Goal: Information Seeking & Learning: Learn about a topic

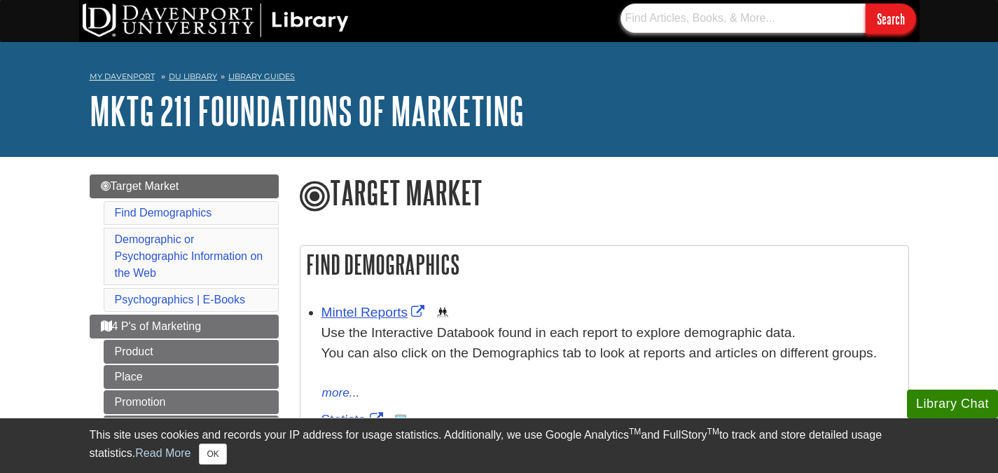
click at [683, 24] on input "text" at bounding box center [743, 18] width 245 height 29
type input "Chips"
click at [866, 4] on input "Search" at bounding box center [891, 19] width 50 height 30
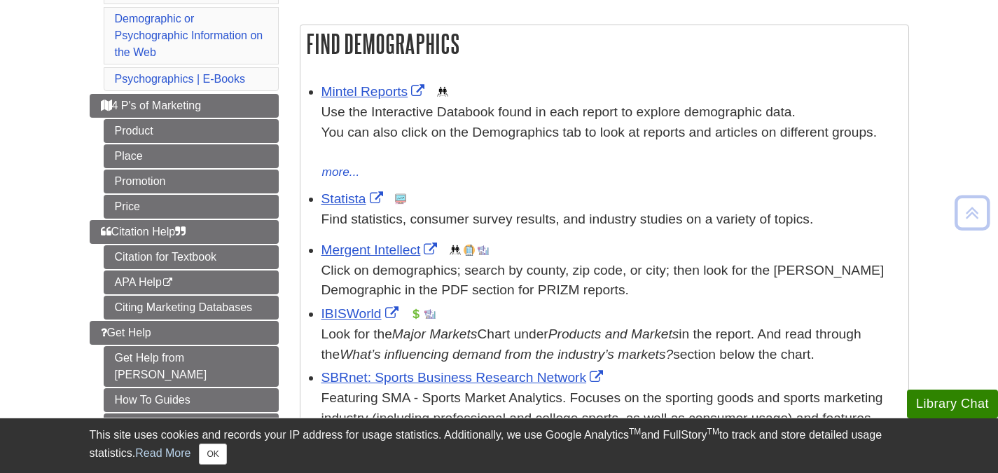
scroll to position [230, 0]
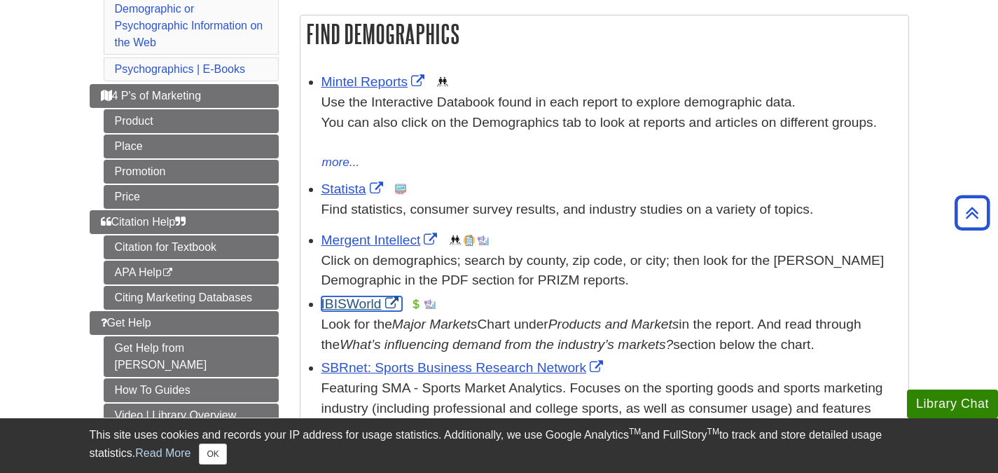
click at [365, 310] on link "IBISWorld" at bounding box center [362, 303] width 81 height 15
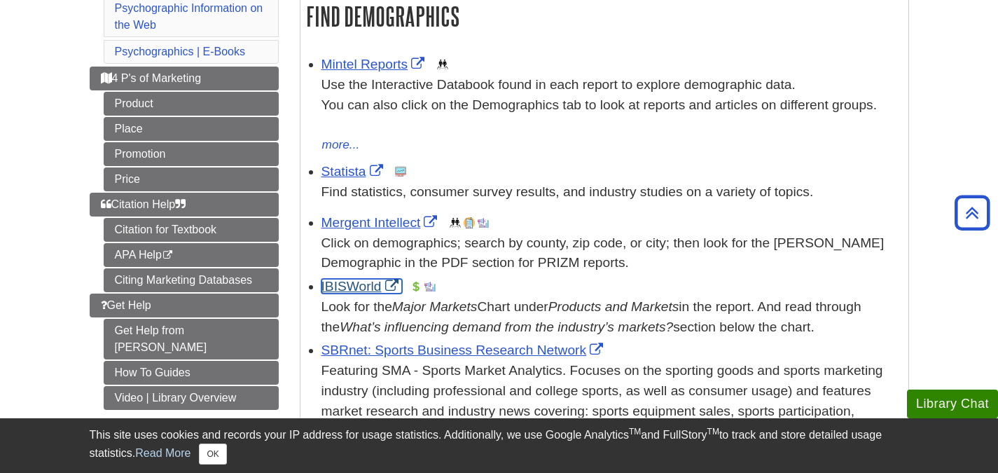
scroll to position [249, 0]
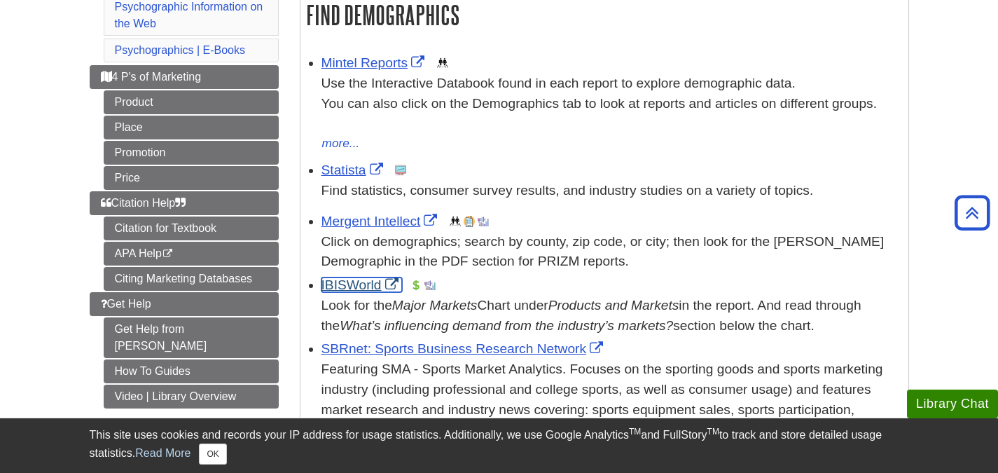
click at [360, 285] on link "IBISWorld" at bounding box center [362, 284] width 81 height 15
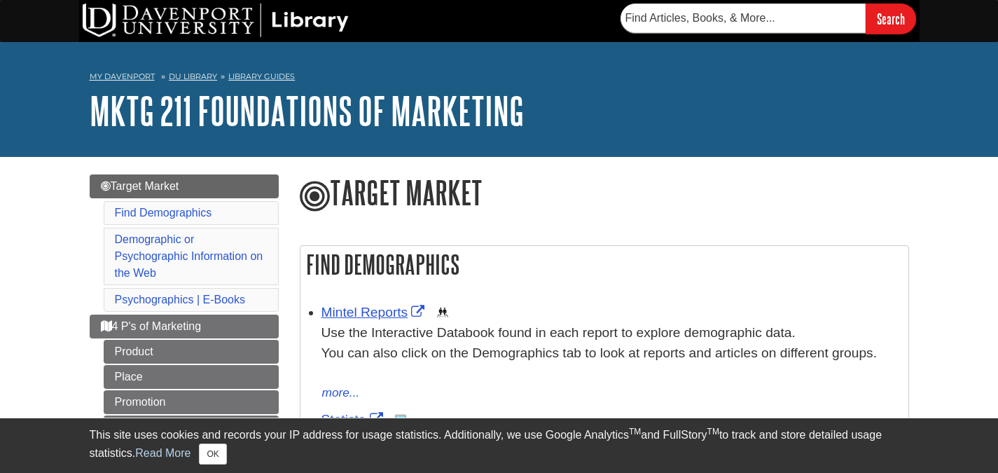
scroll to position [95, 0]
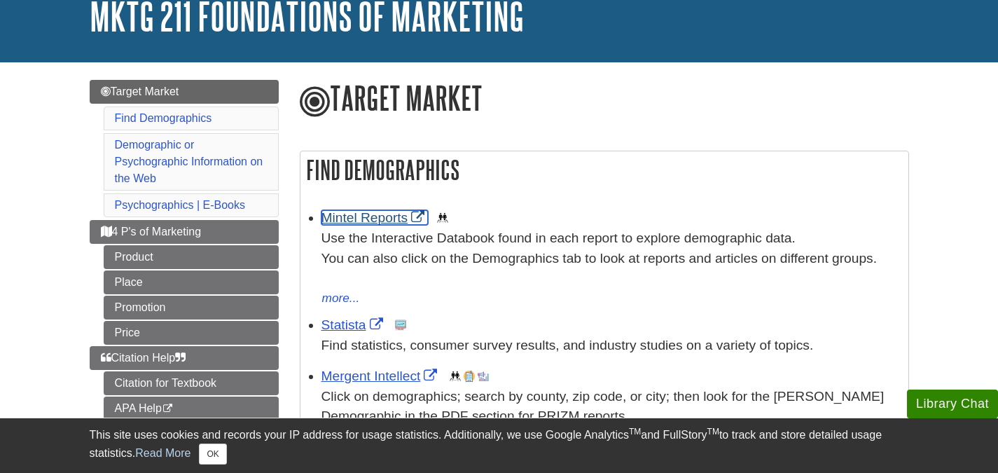
click at [385, 213] on link "Mintel Reports" at bounding box center [375, 217] width 107 height 15
